Goal: Task Accomplishment & Management: Complete application form

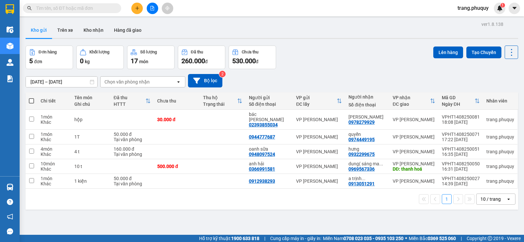
click at [133, 10] on button at bounding box center [136, 8] width 11 height 11
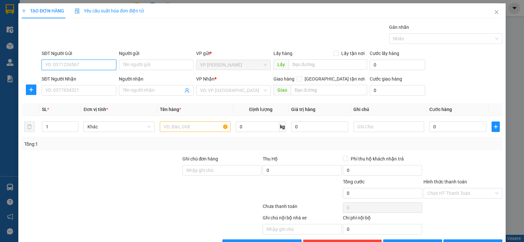
click at [75, 65] on input "SĐT Người Gửi" at bounding box center [79, 65] width 75 height 10
click at [78, 77] on div "0963161274" at bounding box center [78, 77] width 66 height 7
type input "0963161274"
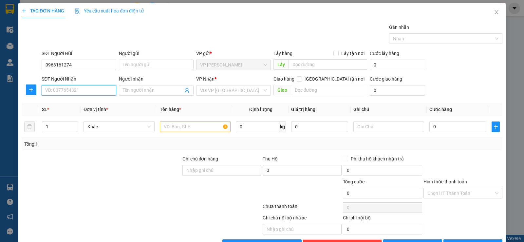
click at [80, 95] on input "SĐT Người Nhận" at bounding box center [79, 90] width 75 height 10
click at [79, 101] on div "0352370171 - chị [PERSON_NAME]" at bounding box center [80, 103] width 71 height 7
type input "0352370171"
type input "chị [PERSON_NAME]"
click at [195, 128] on input "text" at bounding box center [195, 126] width 71 height 10
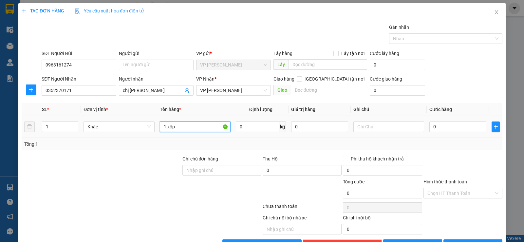
type input "1 xốp"
click at [438, 118] on td "0" at bounding box center [457, 127] width 62 height 22
click at [440, 134] on td "0" at bounding box center [457, 127] width 62 height 22
click at [440, 131] on input "0" at bounding box center [457, 126] width 57 height 10
type input "3"
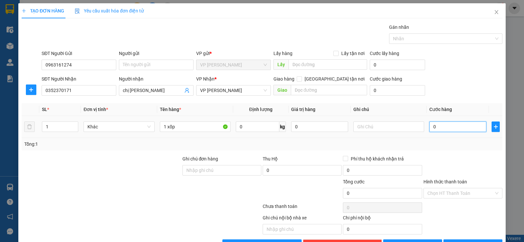
type input "3"
type input "30"
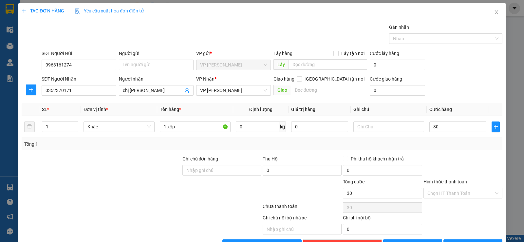
type input "30.000"
click at [465, 147] on div "Tổng: 1" at bounding box center [261, 143] width 475 height 7
click at [457, 191] on input "Hình thức thanh toán" at bounding box center [460, 193] width 66 height 10
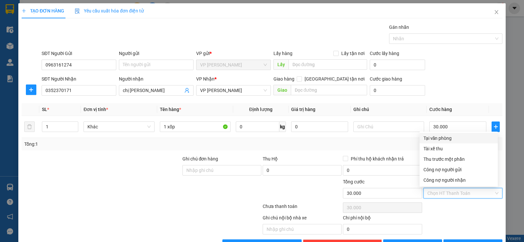
click at [441, 143] on div "Tại văn phòng" at bounding box center [458, 138] width 78 height 10
type input "0"
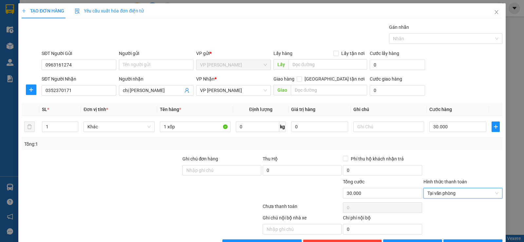
scroll to position [21, 0]
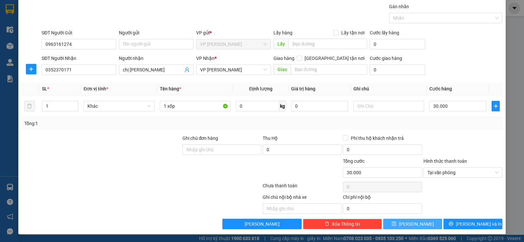
click at [415, 222] on span "[PERSON_NAME]" at bounding box center [416, 223] width 35 height 7
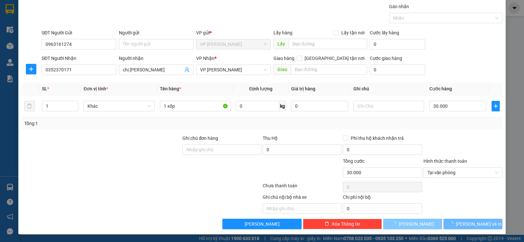
type input "0"
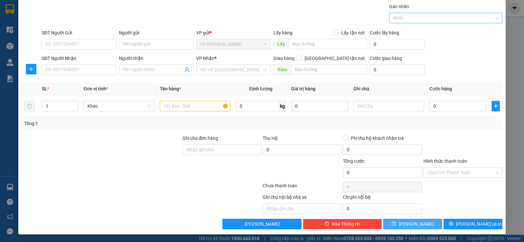
scroll to position [0, 0]
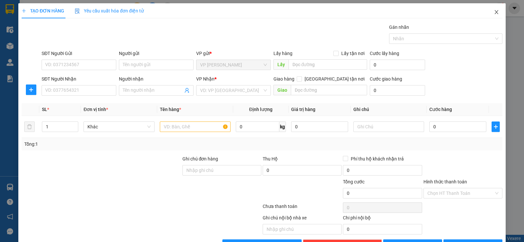
click at [494, 12] on icon "close" at bounding box center [496, 12] width 4 height 4
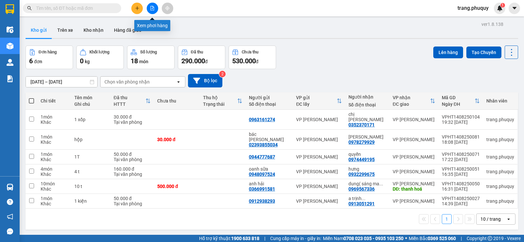
click at [155, 8] on button at bounding box center [152, 8] width 11 height 11
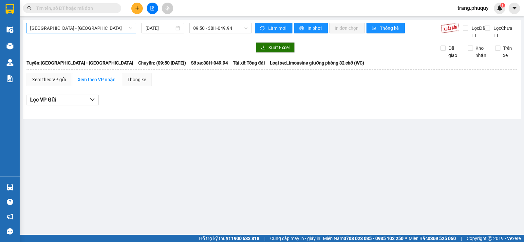
click at [92, 31] on span "[GEOGRAPHIC_DATA] - [GEOGRAPHIC_DATA]" at bounding box center [81, 28] width 102 height 10
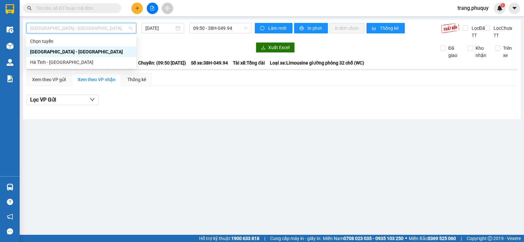
click at [52, 51] on div "[GEOGRAPHIC_DATA] - [GEOGRAPHIC_DATA]" at bounding box center [81, 51] width 102 height 7
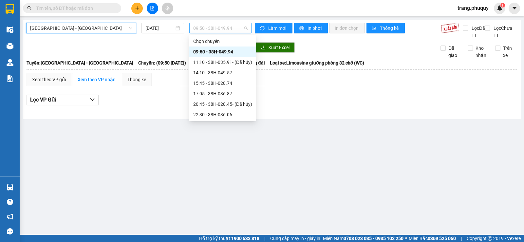
click at [214, 25] on span "09:50 - 38H-049.94" at bounding box center [220, 28] width 54 height 10
click at [214, 50] on div "09:50 - 38H-049.94" at bounding box center [222, 51] width 59 height 7
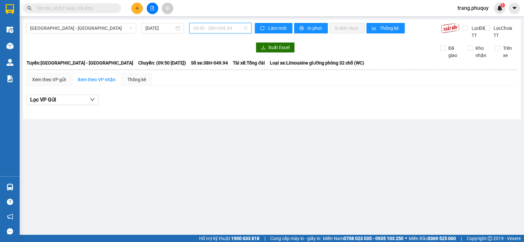
click at [221, 27] on span "09:50 - 38H-049.94" at bounding box center [220, 28] width 54 height 10
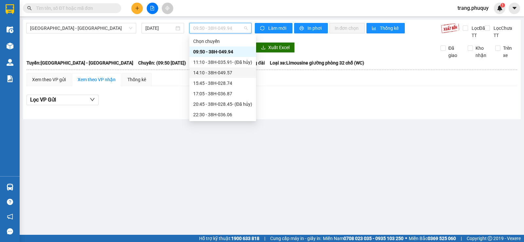
click at [218, 74] on div "14:10 - 38H-049.57" at bounding box center [222, 72] width 59 height 7
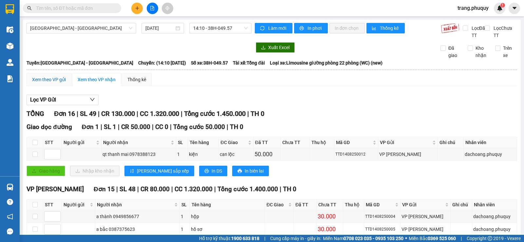
click at [55, 81] on div "Xem theo VP gửi" at bounding box center [49, 79] width 34 height 7
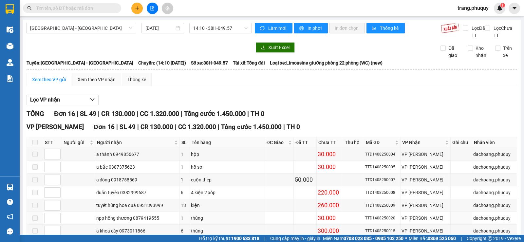
scroll to position [151, 0]
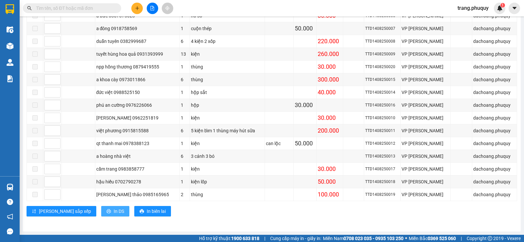
click at [114, 210] on span "In DS" at bounding box center [119, 211] width 10 height 7
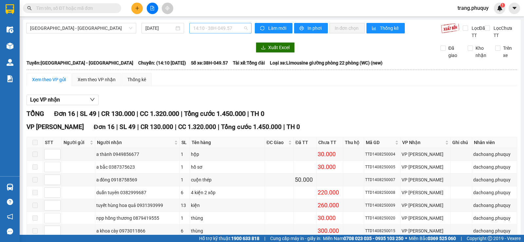
click at [220, 27] on span "14:10 - 38H-049.57" at bounding box center [220, 28] width 54 height 10
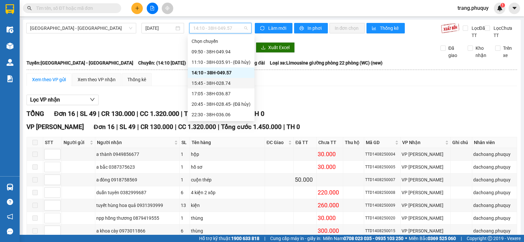
click at [216, 82] on div "15:45 - 38H-028.74" at bounding box center [220, 83] width 59 height 7
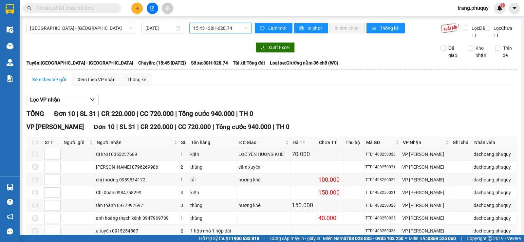
scroll to position [75, 0]
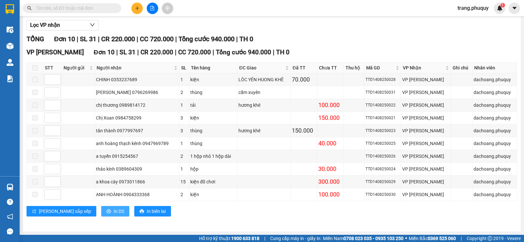
click at [114, 212] on span "In DS" at bounding box center [119, 211] width 10 height 7
click at [114, 210] on span "In DS" at bounding box center [119, 211] width 10 height 7
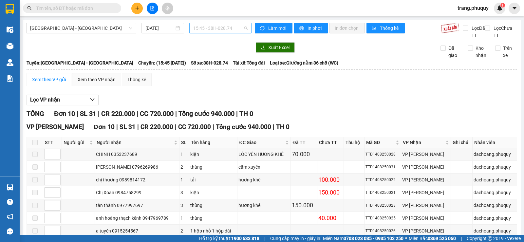
click at [231, 29] on span "15:45 - 38H-028.74" at bounding box center [220, 28] width 54 height 10
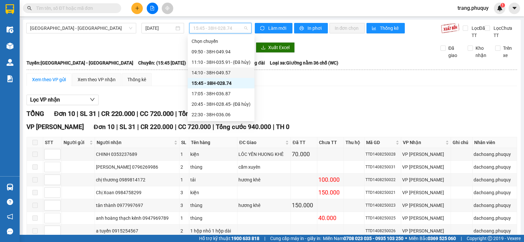
click at [227, 72] on div "14:10 - 38H-049.57" at bounding box center [220, 72] width 59 height 7
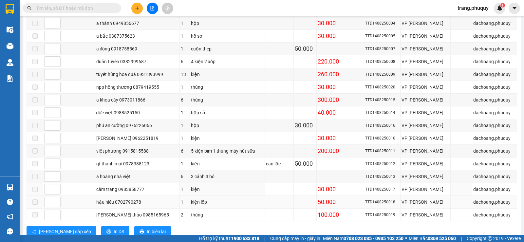
scroll to position [151, 0]
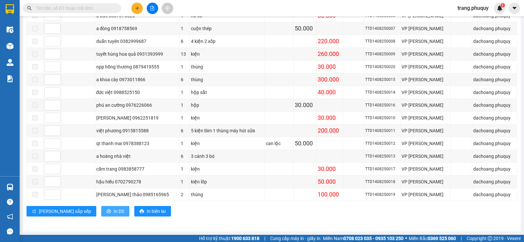
click at [114, 209] on span "In DS" at bounding box center [119, 211] width 10 height 7
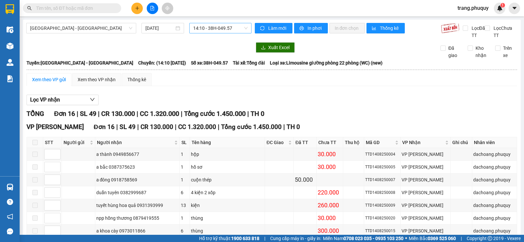
click at [208, 29] on span "14:10 - 38H-049.57" at bounding box center [220, 28] width 54 height 10
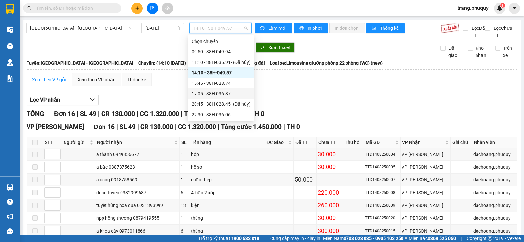
click at [227, 94] on div "17:05 - 38H-036.87" at bounding box center [220, 93] width 59 height 7
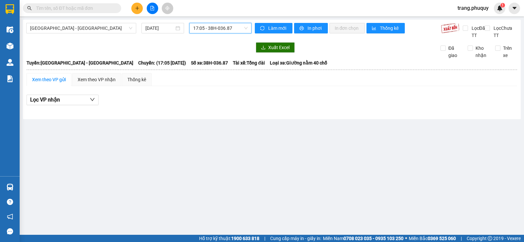
click at [236, 28] on span "17:05 - 38H-036.87" at bounding box center [220, 28] width 54 height 10
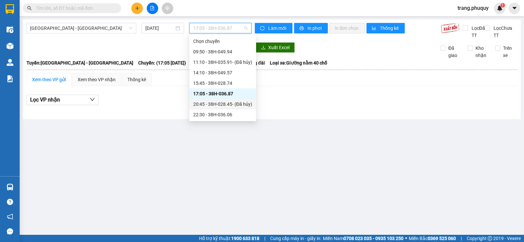
scroll to position [10, 0]
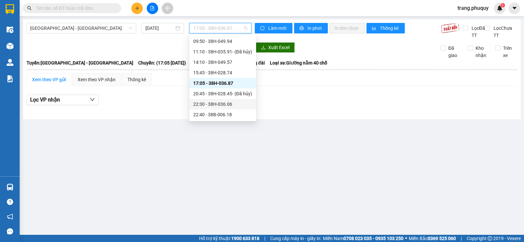
click at [220, 104] on div "22:30 - 38H-036.06" at bounding box center [222, 103] width 59 height 7
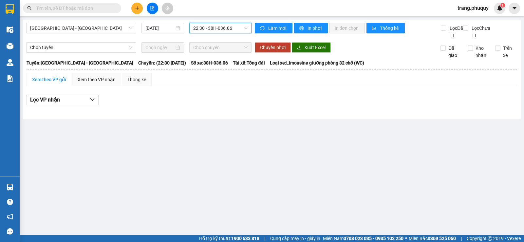
click at [234, 27] on span "22:30 - 38H-036.06" at bounding box center [220, 28] width 54 height 10
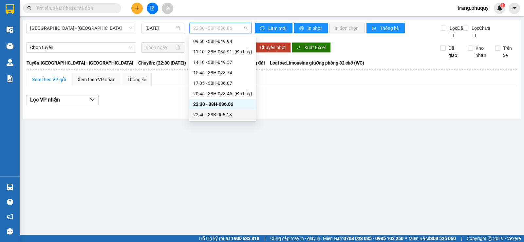
click at [225, 113] on div "22:40 - 38B-006.18" at bounding box center [222, 114] width 59 height 7
